Goal: Book appointment/travel/reservation

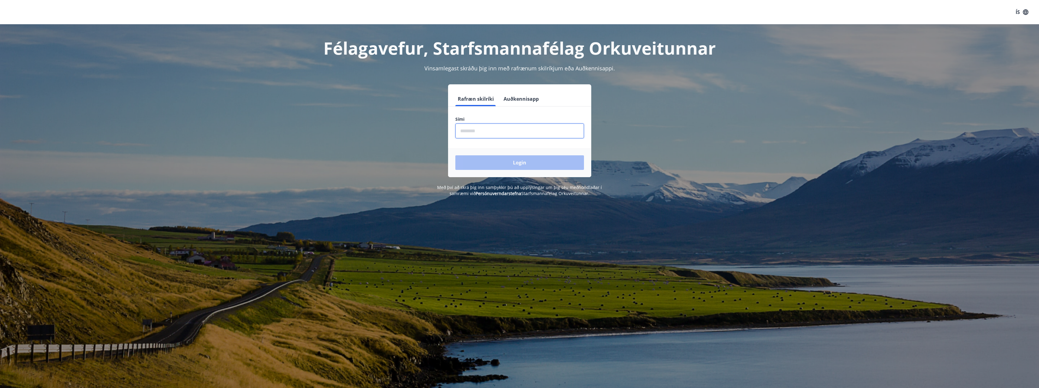
click at [474, 130] on input "phone" at bounding box center [519, 130] width 129 height 15
type input "********"
click at [455, 155] on button "Login" at bounding box center [519, 162] width 129 height 15
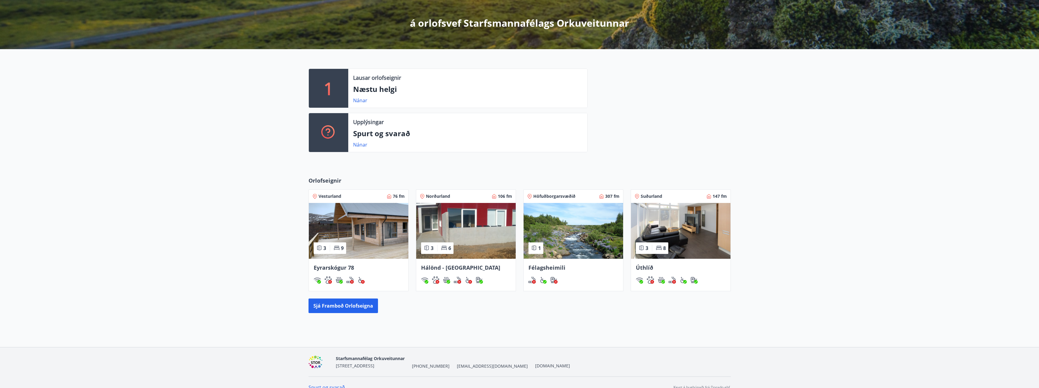
scroll to position [112, 0]
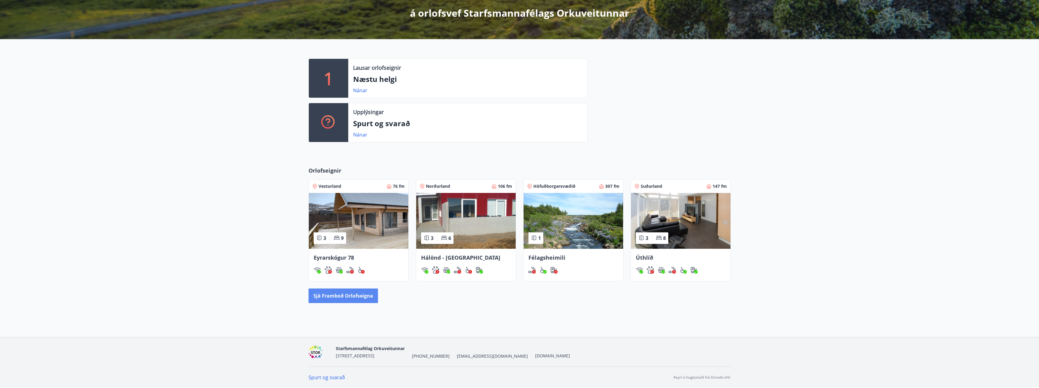
click at [335, 294] on button "Sjá framboð orlofseigna" at bounding box center [343, 295] width 69 height 15
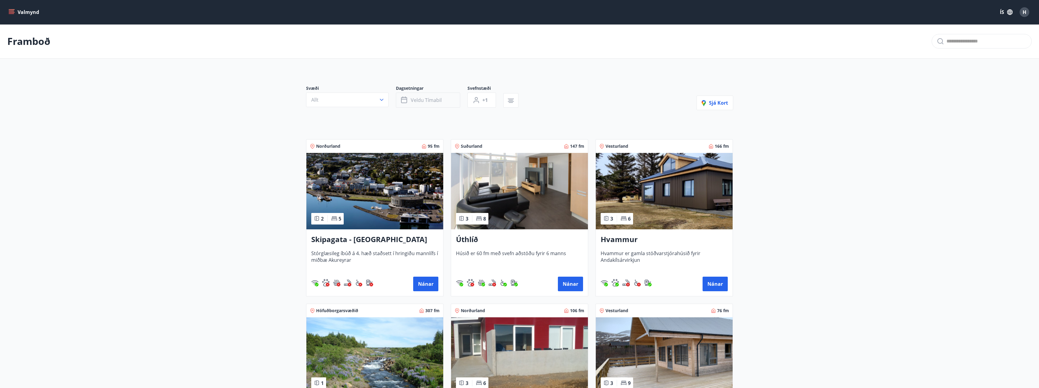
click at [405, 101] on icon "button" at bounding box center [404, 99] width 7 height 7
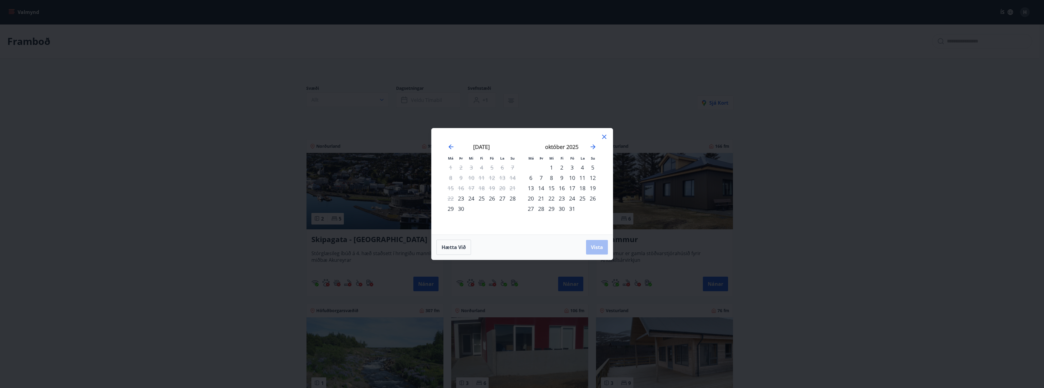
drag, startPoint x: 550, startPoint y: 167, endPoint x: 572, endPoint y: 209, distance: 47.4
click at [572, 209] on tbody "1 2 3 4 5 6 7 8 9 10 11 12 13 14 15 16 17 18 19 20 21 22 23 24 25 26 27 28 29 3…" at bounding box center [561, 188] width 72 height 52
click at [551, 168] on div "1" at bounding box center [551, 167] width 10 height 10
click at [572, 208] on div "31" at bounding box center [572, 209] width 10 height 10
click at [592, 147] on icon "Move forward to switch to the next month." at bounding box center [592, 146] width 5 height 5
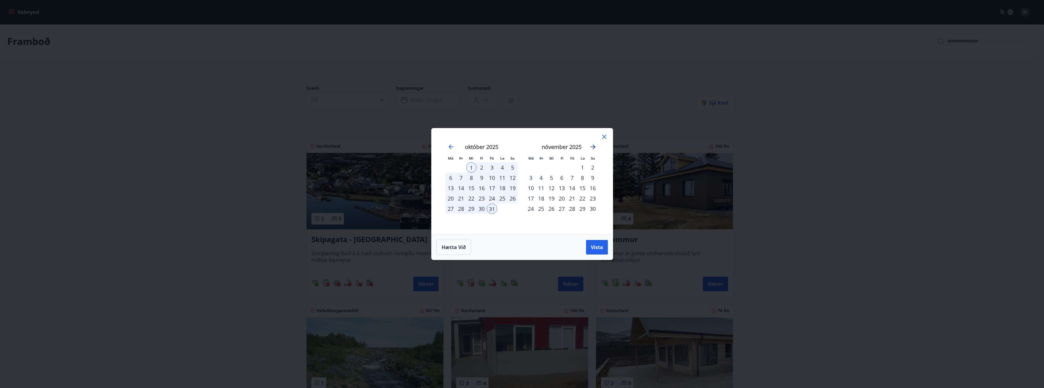
click at [592, 147] on icon "Move forward to switch to the next month." at bounding box center [592, 146] width 5 height 5
click at [549, 210] on div "31" at bounding box center [551, 209] width 10 height 10
click at [451, 147] on icon "Move backward to switch to the previous month." at bounding box center [450, 146] width 5 height 5
click at [471, 167] on div "1" at bounding box center [471, 167] width 10 height 10
click at [593, 147] on icon "Move forward to switch to the next month." at bounding box center [592, 146] width 5 height 5
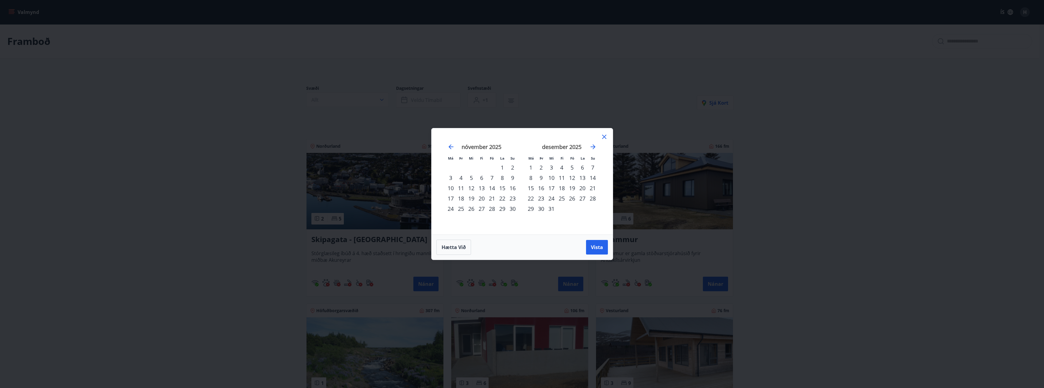
click at [548, 209] on div "31" at bounding box center [551, 209] width 10 height 10
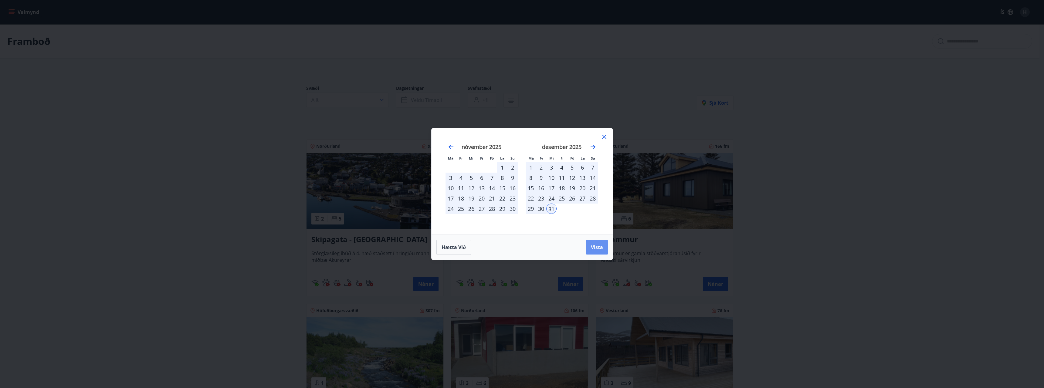
drag, startPoint x: 596, startPoint y: 245, endPoint x: 361, endPoint y: 209, distance: 237.8
click at [596, 245] on span "Vista" at bounding box center [597, 247] width 12 height 7
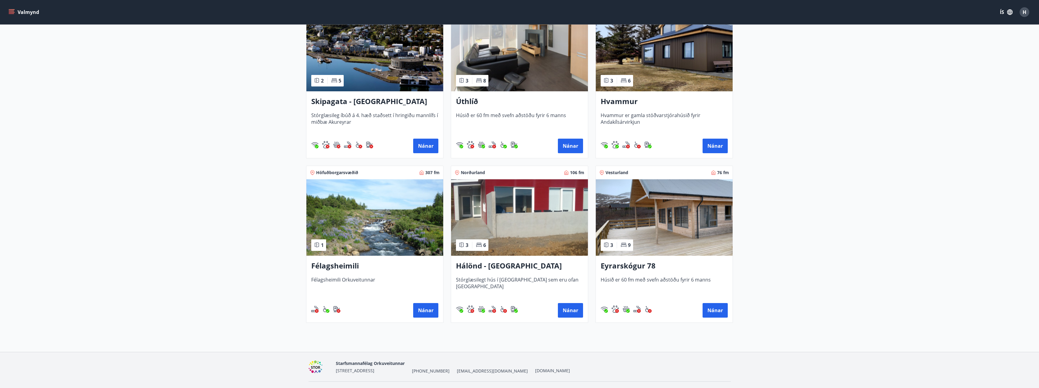
scroll to position [153, 0]
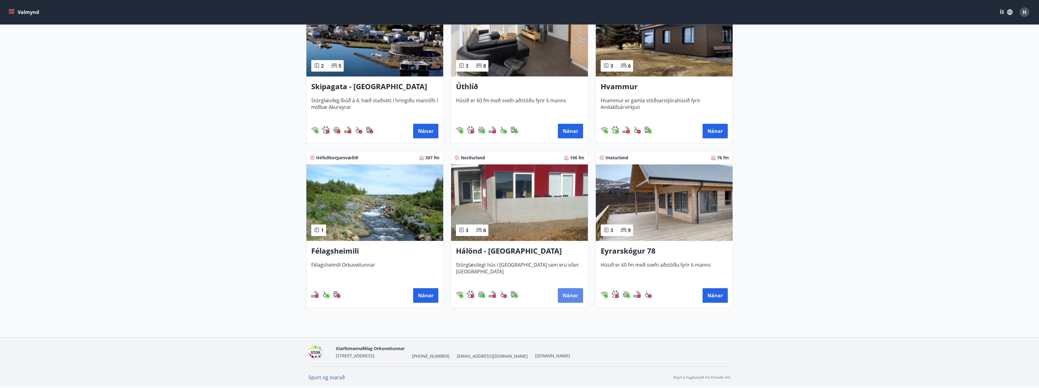
click at [570, 291] on button "Nánar" at bounding box center [570, 295] width 25 height 15
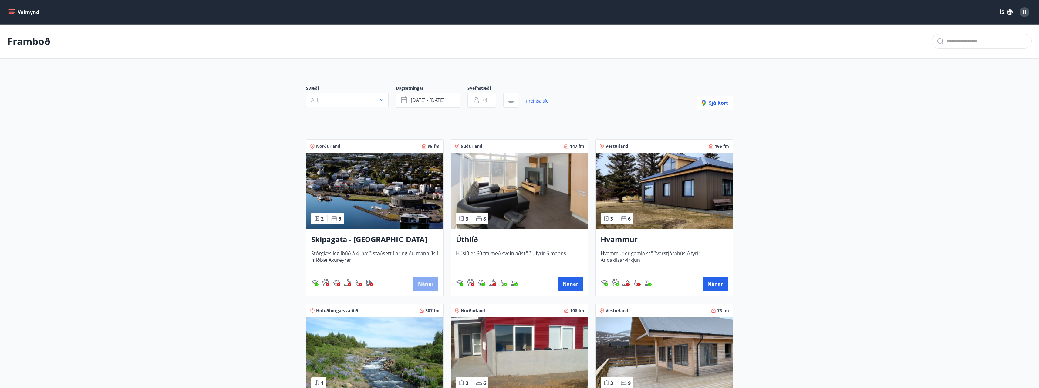
click at [424, 284] on button "Nánar" at bounding box center [425, 284] width 25 height 15
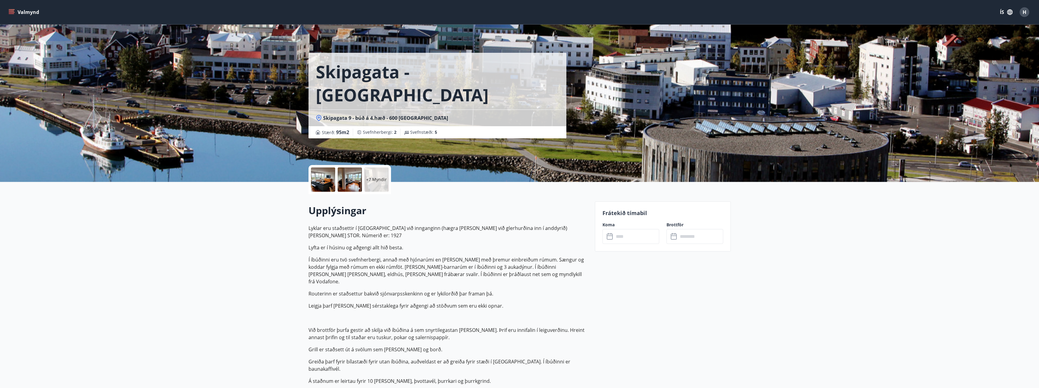
click at [613, 238] on icon at bounding box center [610, 236] width 7 height 7
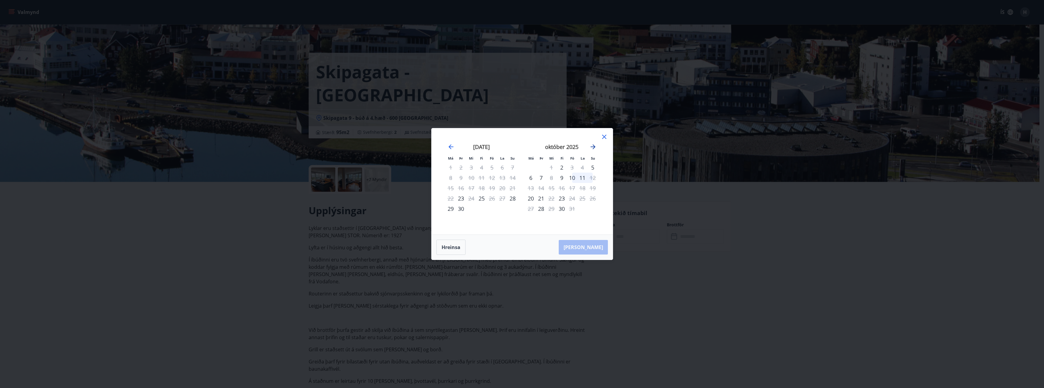
click at [593, 146] on icon "Move forward to switch to the next month." at bounding box center [592, 146] width 7 height 7
click at [593, 148] on icon "Move forward to switch to the next month." at bounding box center [592, 146] width 5 height 5
click at [494, 188] on div "14" at bounding box center [492, 188] width 10 height 10
click at [502, 189] on div "15" at bounding box center [502, 188] width 10 height 10
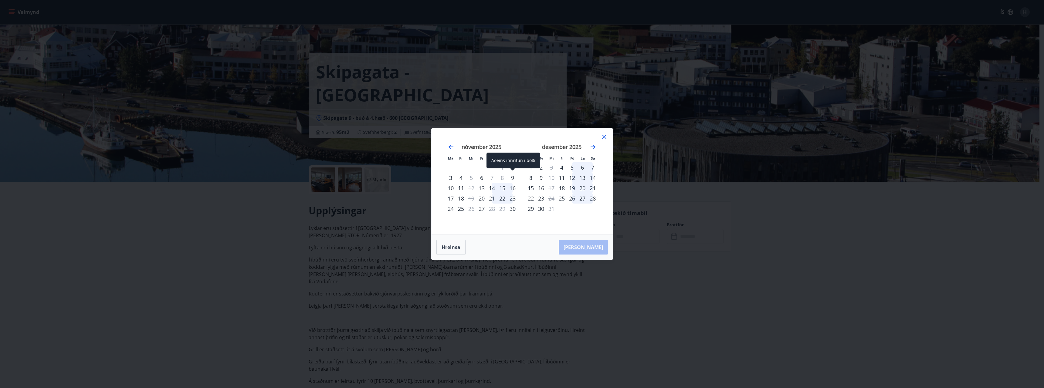
click at [510, 179] on div "9" at bounding box center [512, 178] width 10 height 10
click at [511, 178] on div "9" at bounding box center [512, 178] width 10 height 10
click at [482, 207] on div "27" at bounding box center [481, 209] width 10 height 10
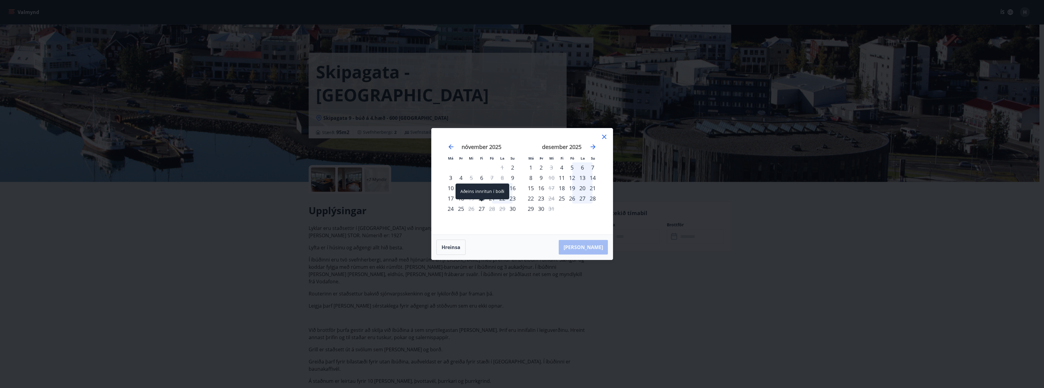
click at [482, 207] on div "27" at bounding box center [481, 209] width 10 height 10
click at [459, 187] on div "11" at bounding box center [461, 188] width 10 height 10
click at [541, 209] on div "30" at bounding box center [541, 209] width 10 height 10
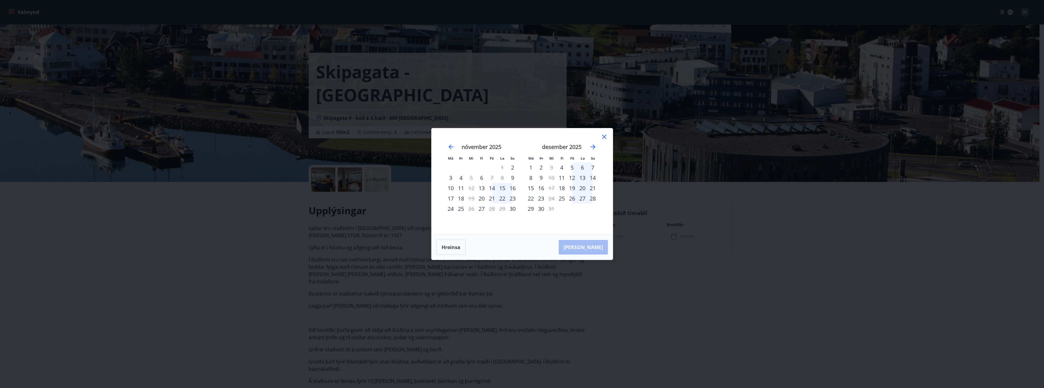
click at [541, 209] on div "30" at bounding box center [541, 209] width 10 height 10
click at [595, 246] on div "[PERSON_NAME]" at bounding box center [521, 247] width 181 height 25
click at [481, 251] on div "[PERSON_NAME]" at bounding box center [521, 247] width 181 height 25
click at [456, 249] on button "Hreinsa" at bounding box center [450, 247] width 29 height 15
click at [592, 145] on icon "Move forward to switch to the next month." at bounding box center [592, 146] width 7 height 7
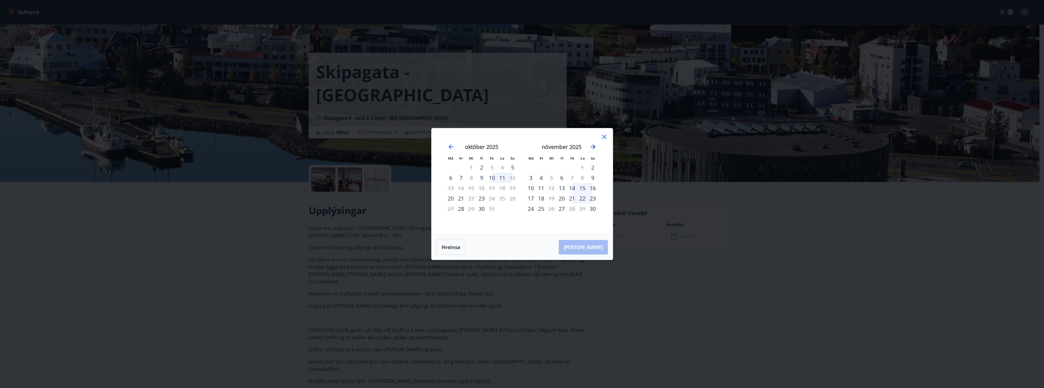
click at [592, 145] on icon "Move forward to switch to the next month." at bounding box center [592, 146] width 7 height 7
click at [513, 208] on div "30" at bounding box center [512, 209] width 10 height 10
click at [551, 167] on div "3" at bounding box center [551, 167] width 10 height 10
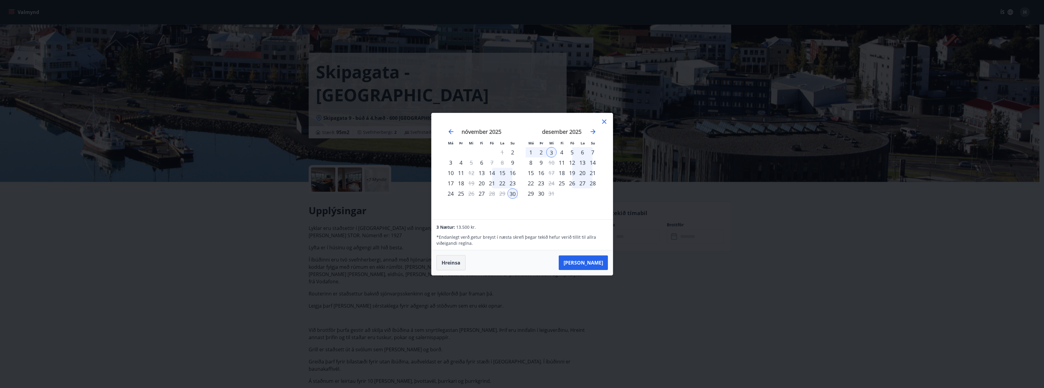
click at [455, 262] on button "Hreinsa" at bounding box center [450, 262] width 29 height 15
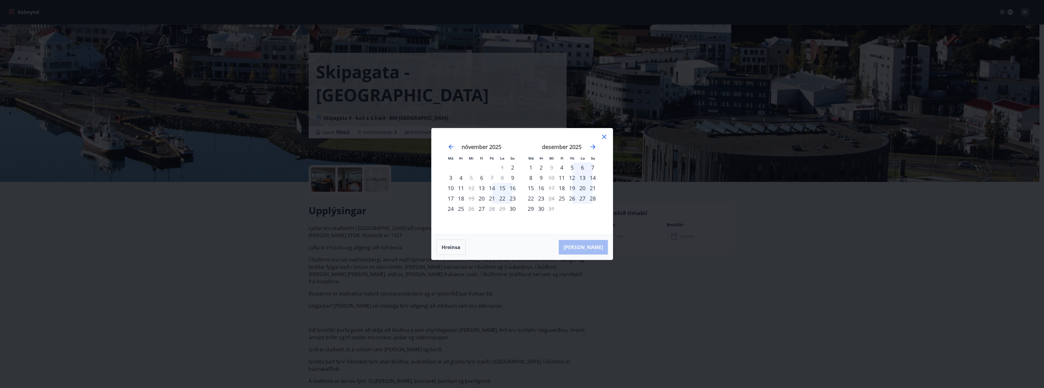
click at [597, 147] on div "desember 2025" at bounding box center [561, 149] width 72 height 27
click at [594, 147] on icon "Move forward to switch to the next month." at bounding box center [592, 146] width 5 height 5
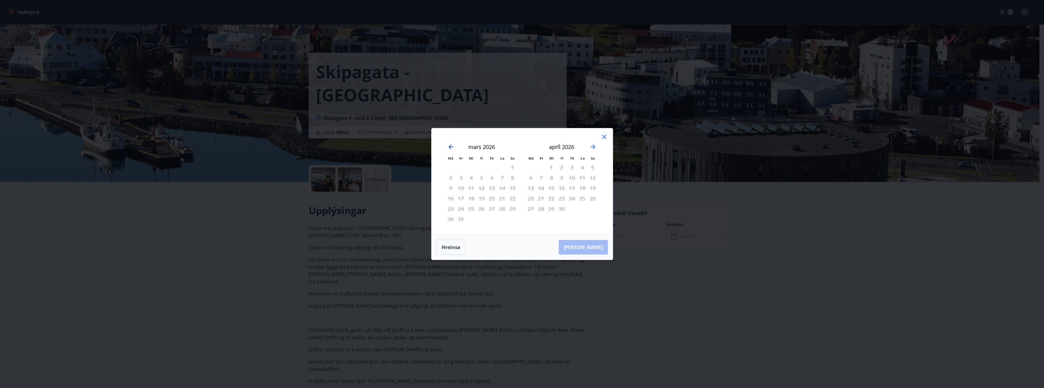
click at [449, 147] on icon "Move backward to switch to the previous month." at bounding box center [450, 146] width 5 height 5
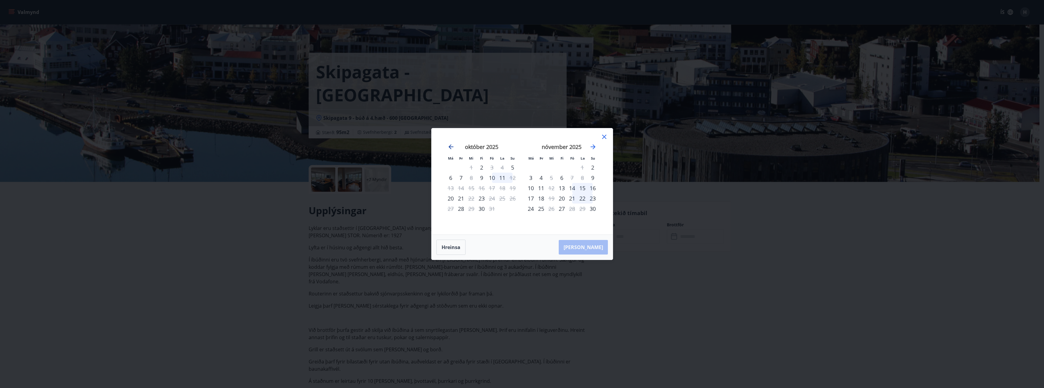
click at [449, 147] on icon "Move backward to switch to the previous month." at bounding box center [450, 146] width 5 height 5
click at [592, 145] on icon "Move forward to switch to the next month." at bounding box center [592, 146] width 7 height 7
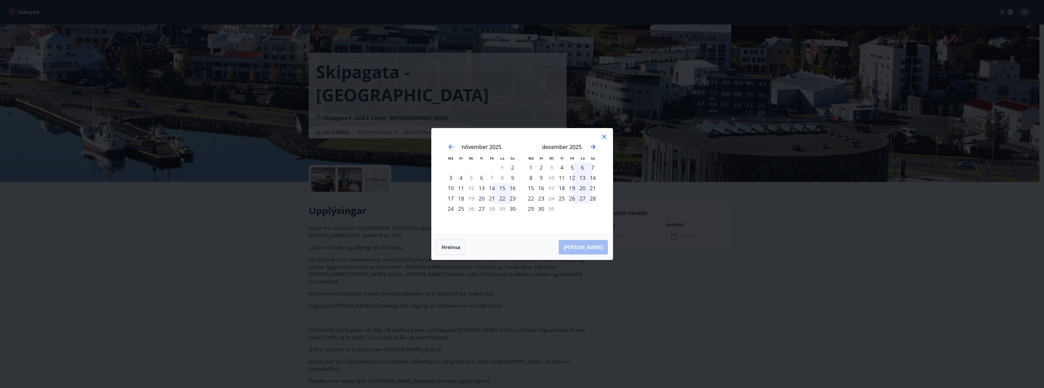
click at [592, 145] on icon "Move forward to switch to the next month." at bounding box center [592, 146] width 7 height 7
click at [604, 136] on icon at bounding box center [603, 136] width 7 height 7
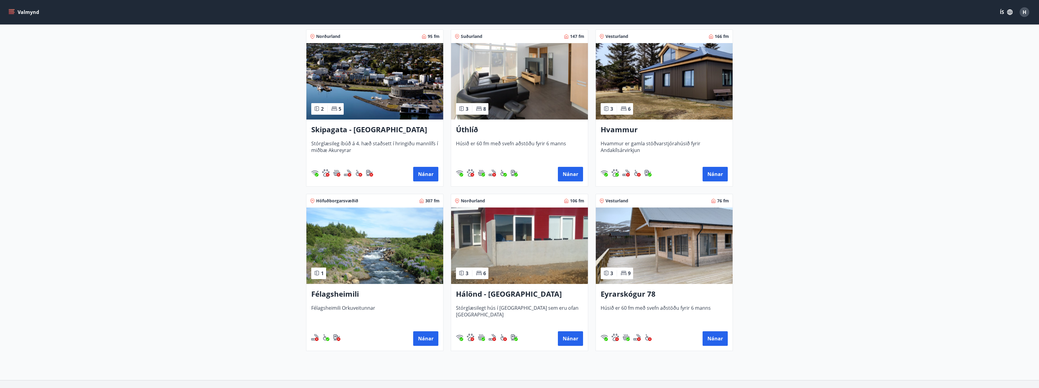
scroll to position [121, 0]
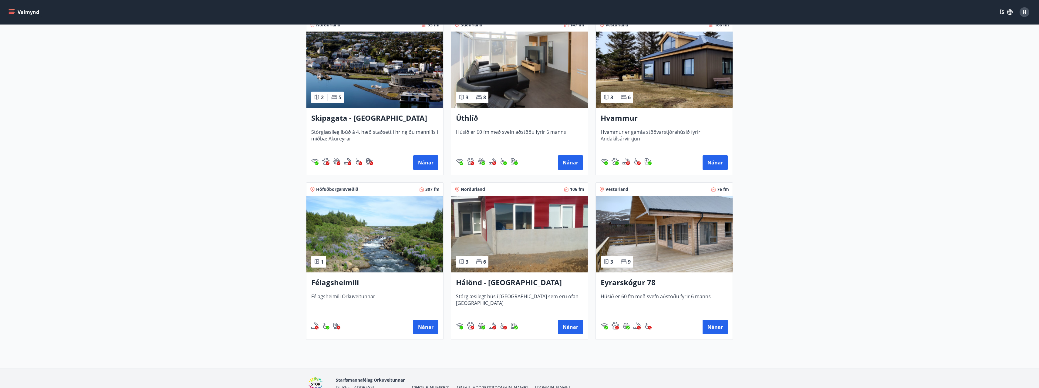
click at [469, 119] on h3 "Úthlíð" at bounding box center [519, 118] width 127 height 11
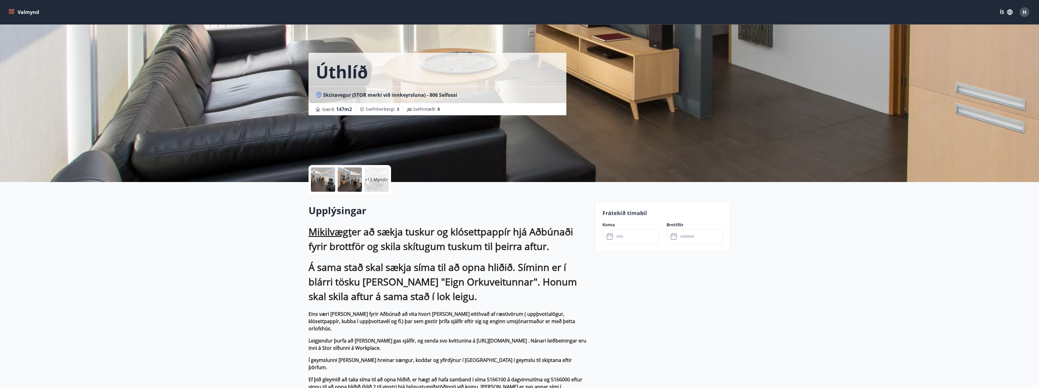
click at [612, 233] on icon at bounding box center [610, 236] width 7 height 7
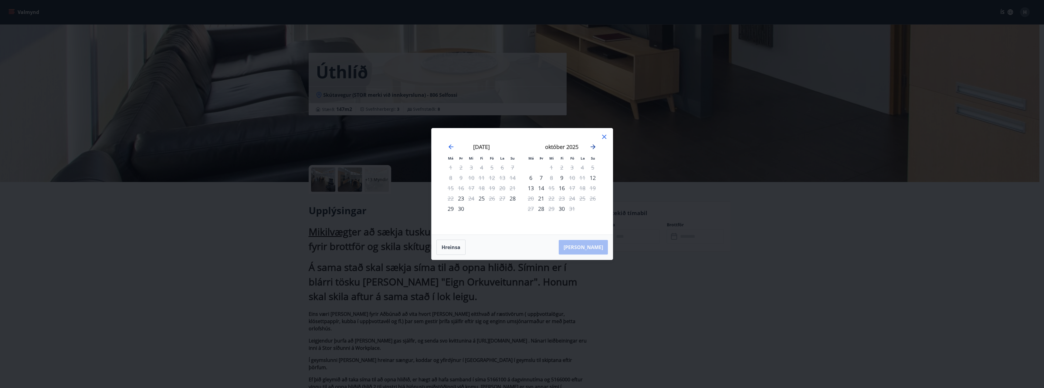
click at [594, 148] on icon "Move forward to switch to the next month." at bounding box center [592, 146] width 5 height 5
click at [593, 148] on icon "Move forward to switch to the next month." at bounding box center [592, 146] width 5 height 5
click at [448, 147] on icon "Move backward to switch to the previous month." at bounding box center [450, 146] width 5 height 5
click at [449, 147] on icon "Move backward to switch to the previous month." at bounding box center [450, 146] width 5 height 5
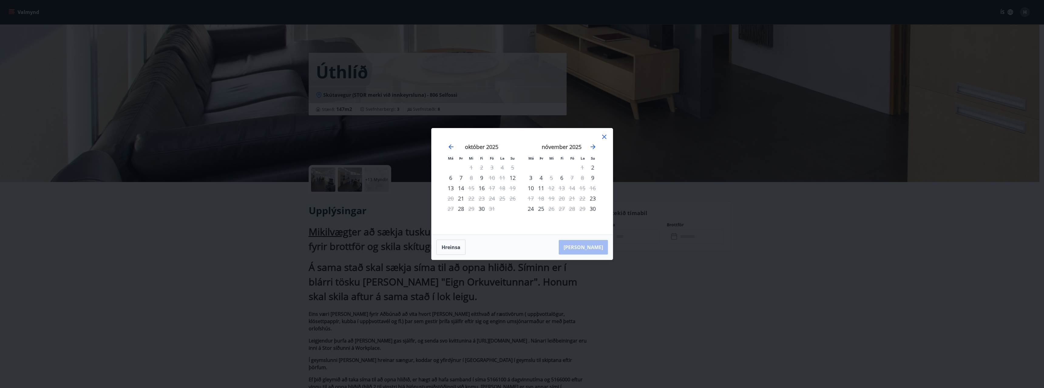
click at [606, 135] on icon at bounding box center [603, 136] width 7 height 7
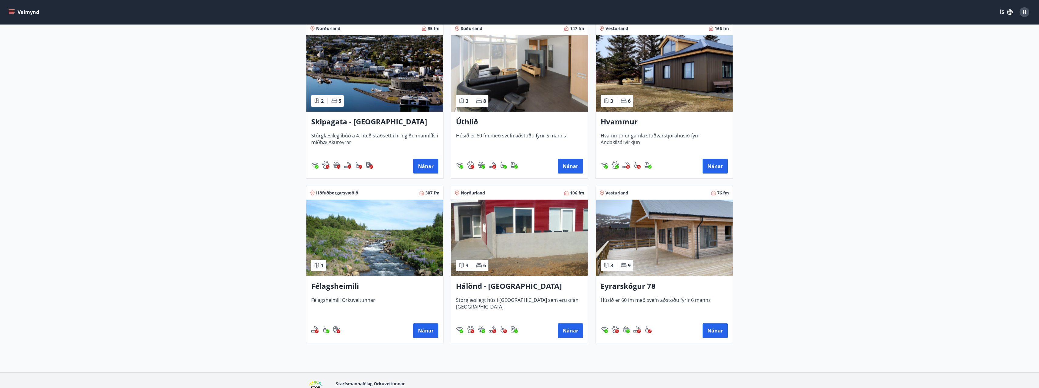
scroll to position [152, 0]
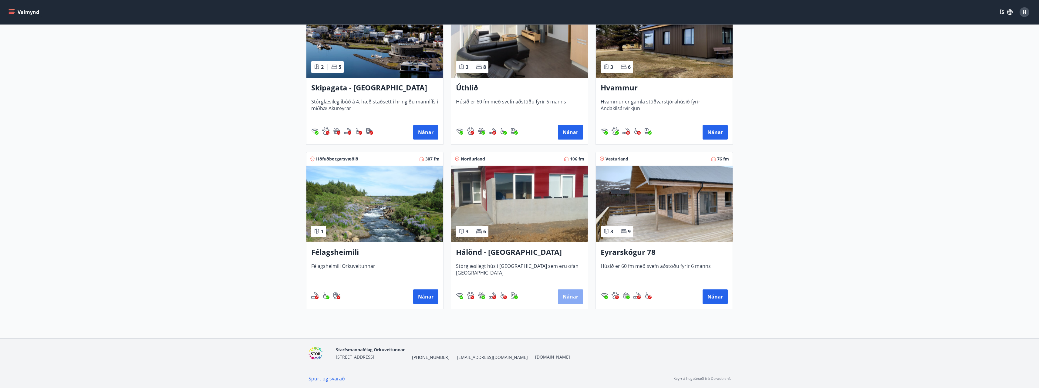
click at [563, 295] on button "Nánar" at bounding box center [570, 296] width 25 height 15
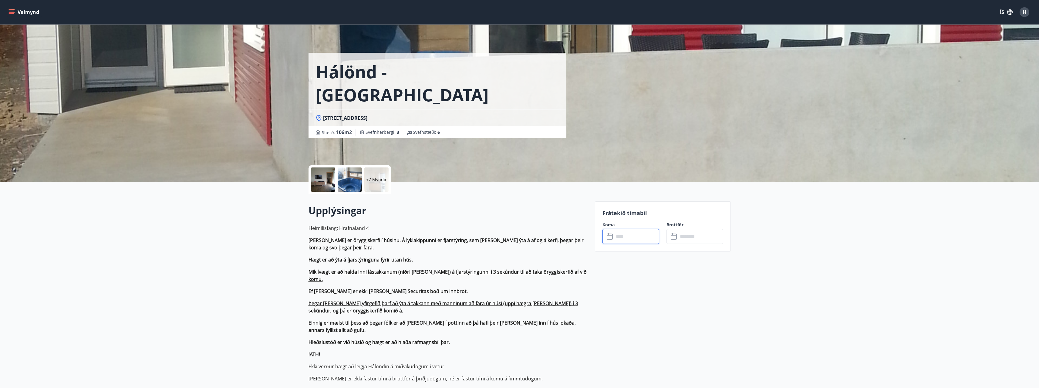
click at [617, 238] on input "text" at bounding box center [636, 236] width 45 height 15
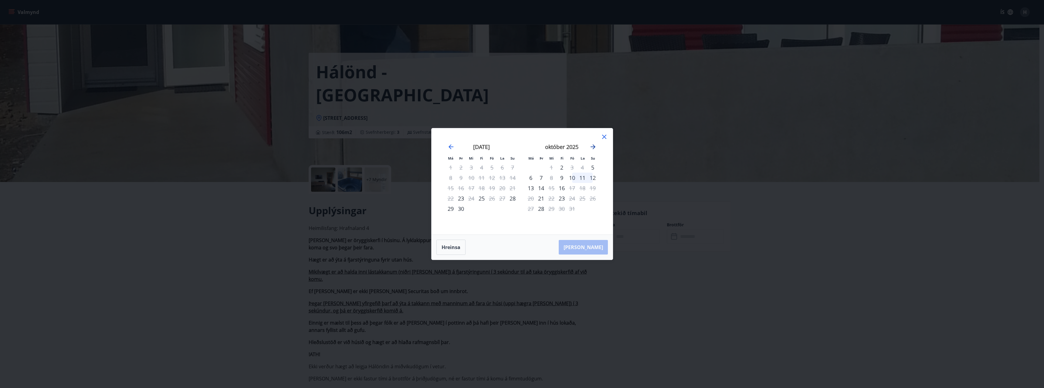
click at [593, 147] on icon "Move forward to switch to the next month." at bounding box center [592, 146] width 5 height 5
click at [449, 147] on icon "Move backward to switch to the previous month." at bounding box center [450, 146] width 5 height 5
click at [602, 134] on icon at bounding box center [603, 136] width 7 height 7
